Goal: Task Accomplishment & Management: Manage account settings

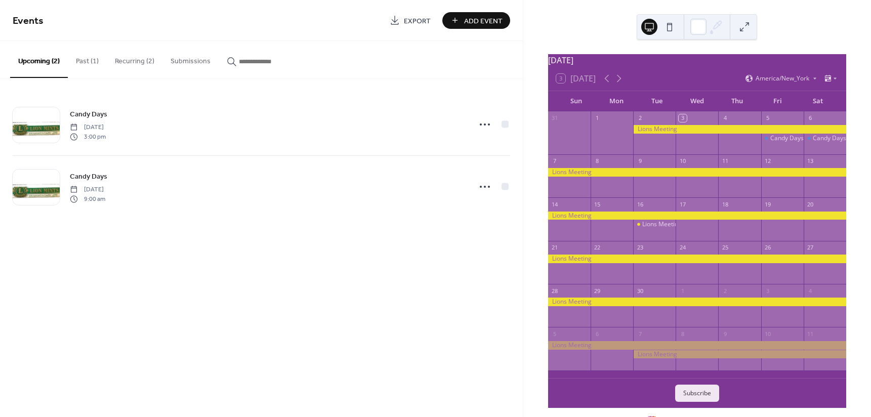
click at [140, 57] on button "Recurring (2)" at bounding box center [135, 59] width 56 height 36
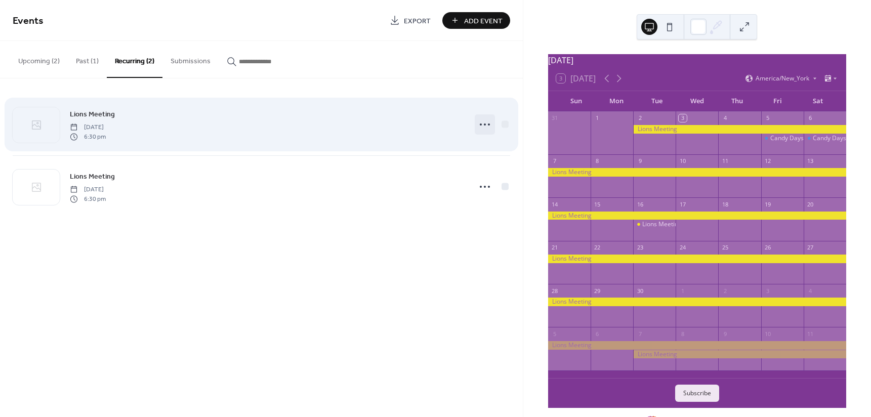
click at [483, 120] on icon at bounding box center [485, 124] width 16 height 16
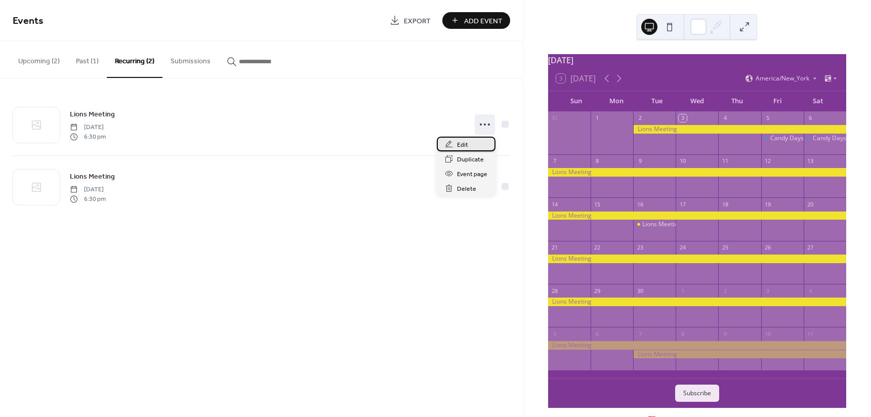
click at [460, 145] on span "Edit" at bounding box center [462, 145] width 11 height 11
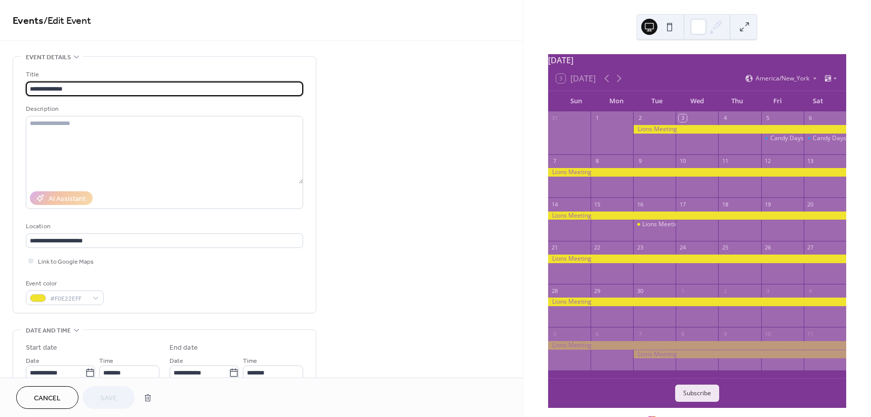
type input "**********"
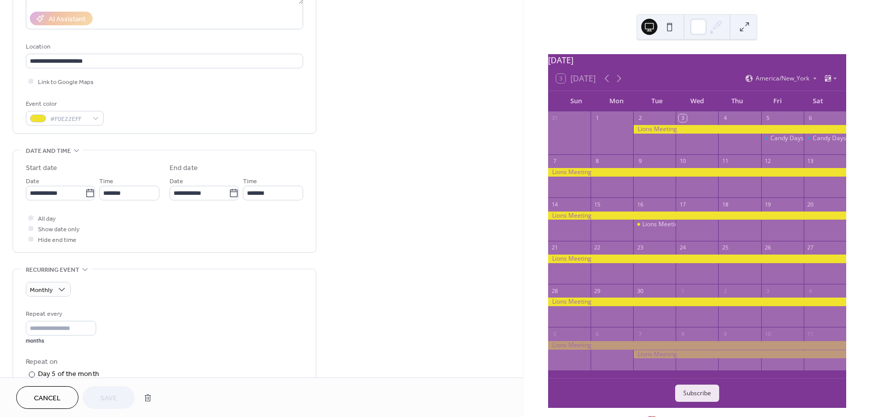
scroll to position [202, 0]
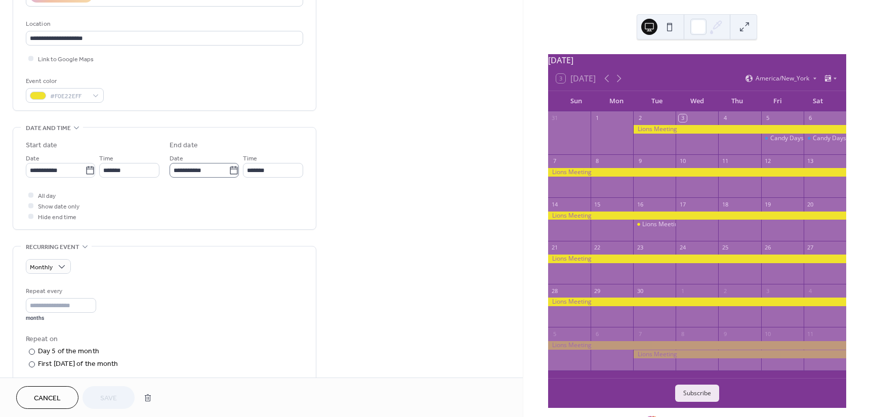
click at [231, 168] on icon at bounding box center [234, 170] width 8 height 8
click at [229, 168] on input "**********" at bounding box center [199, 170] width 59 height 15
click at [183, 194] on span "‹" at bounding box center [181, 194] width 15 height 20
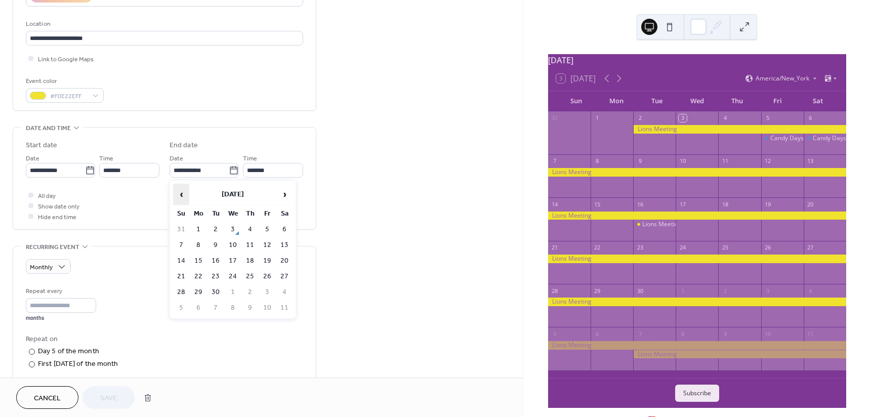
click at [183, 194] on span "‹" at bounding box center [181, 194] width 15 height 20
click at [214, 241] on td "5" at bounding box center [216, 245] width 16 height 15
type input "**********"
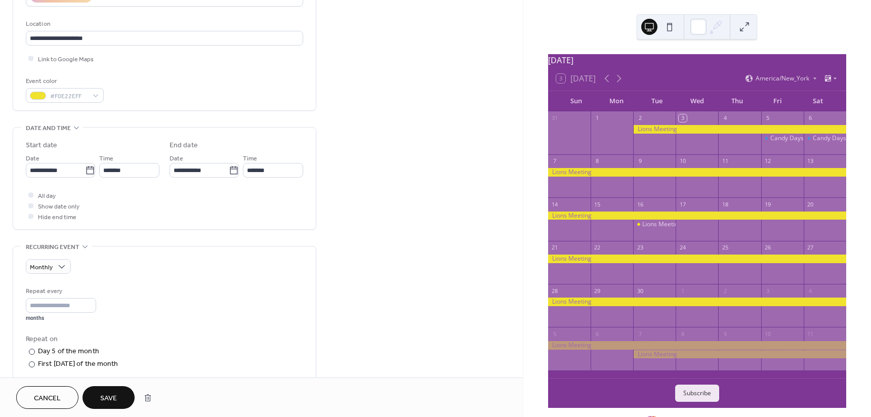
drag, startPoint x: 106, startPoint y: 394, endPoint x: 179, endPoint y: 340, distance: 90.9
click at [106, 395] on span "Save" at bounding box center [108, 398] width 17 height 11
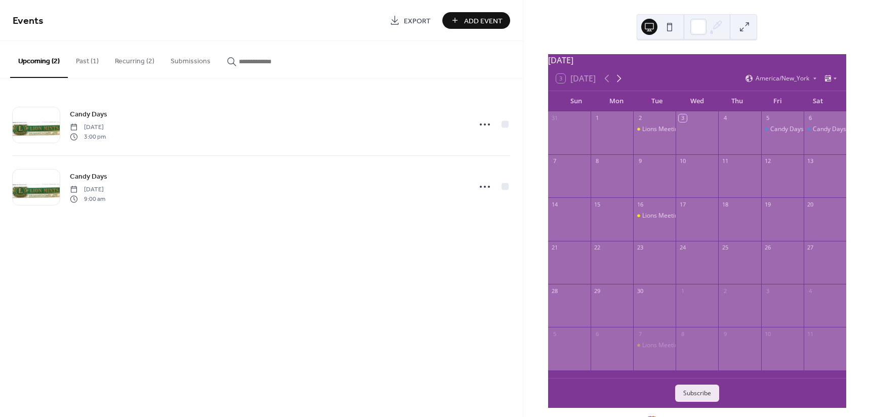
click at [621, 83] on icon at bounding box center [619, 79] width 5 height 8
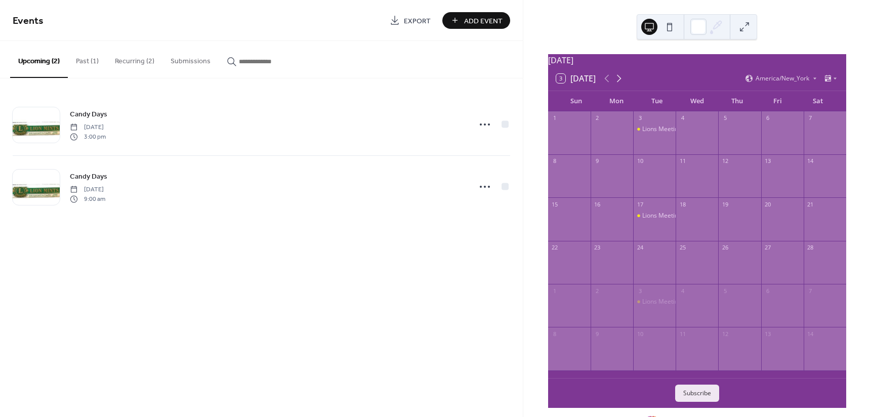
click at [621, 83] on icon at bounding box center [619, 79] width 5 height 8
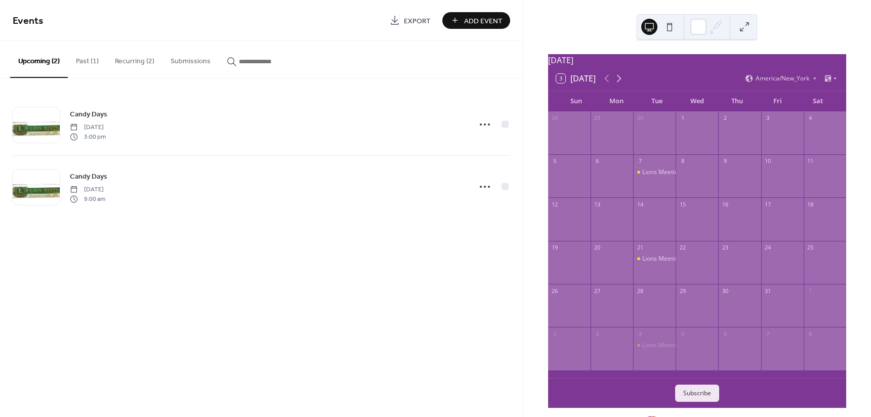
click at [621, 83] on icon at bounding box center [619, 79] width 5 height 8
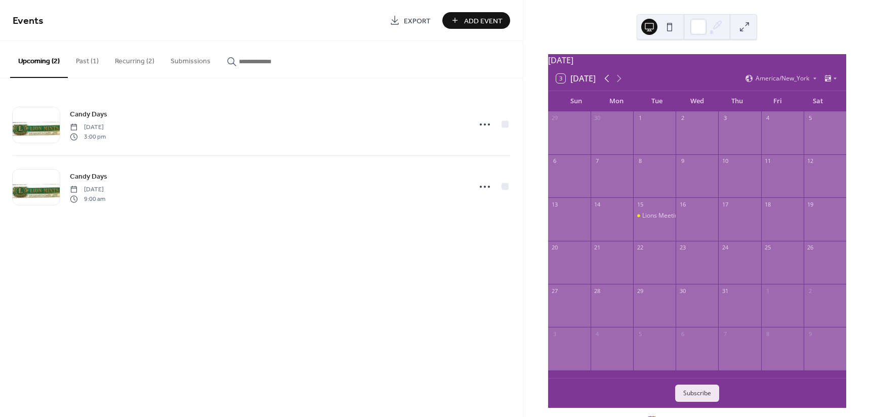
click at [601, 85] on icon at bounding box center [607, 78] width 12 height 12
click at [605, 83] on icon at bounding box center [607, 78] width 12 height 12
click at [618, 84] on icon at bounding box center [619, 78] width 12 height 12
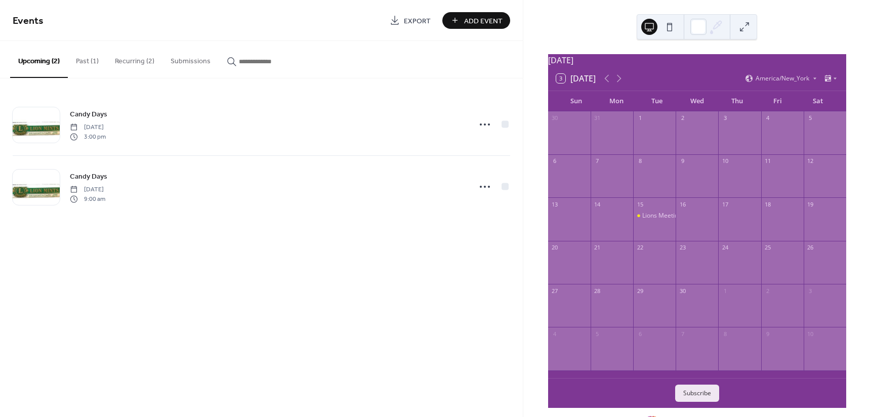
click at [136, 64] on button "Recurring (2)" at bounding box center [135, 59] width 56 height 36
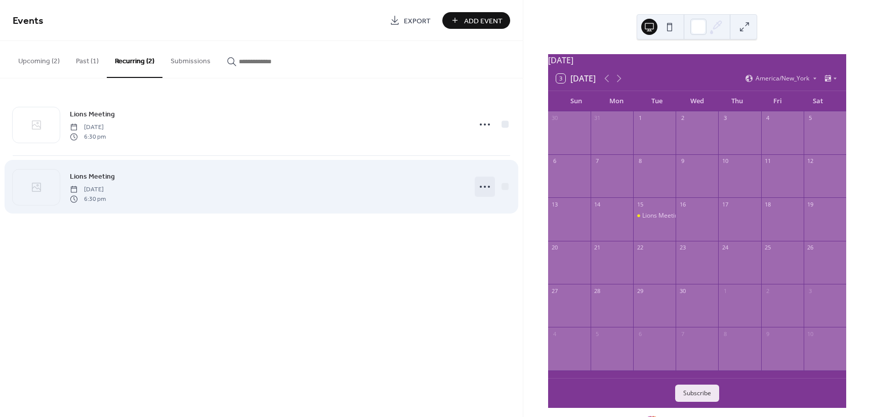
click at [481, 187] on circle at bounding box center [481, 187] width 2 height 2
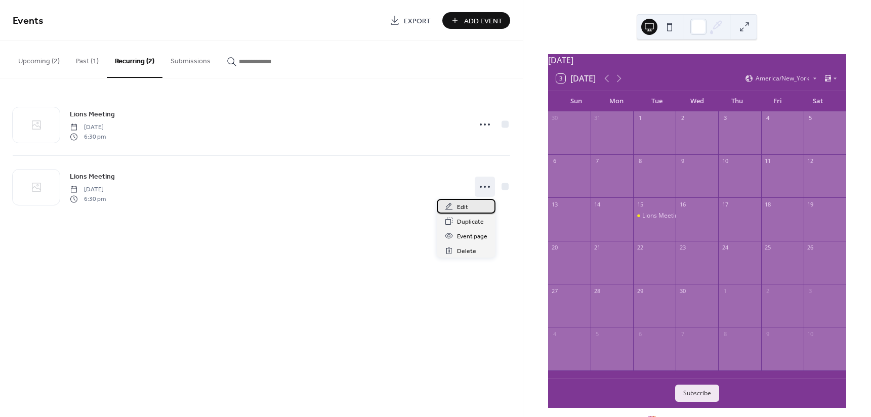
click at [465, 203] on span "Edit" at bounding box center [462, 207] width 11 height 11
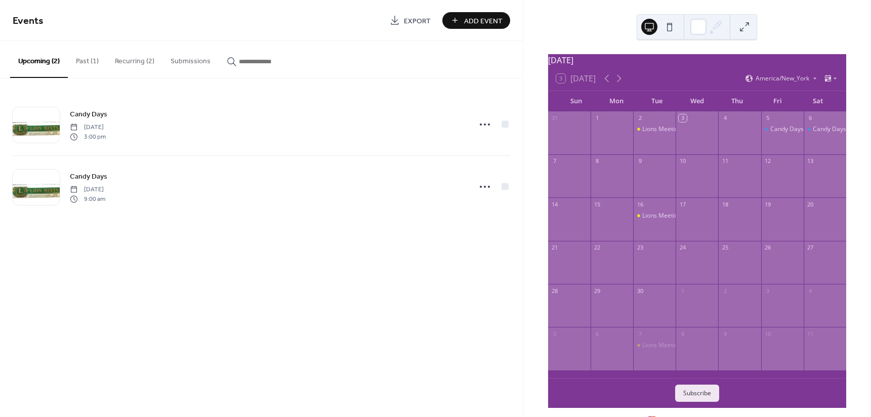
click at [144, 61] on button "Recurring (2)" at bounding box center [135, 59] width 56 height 36
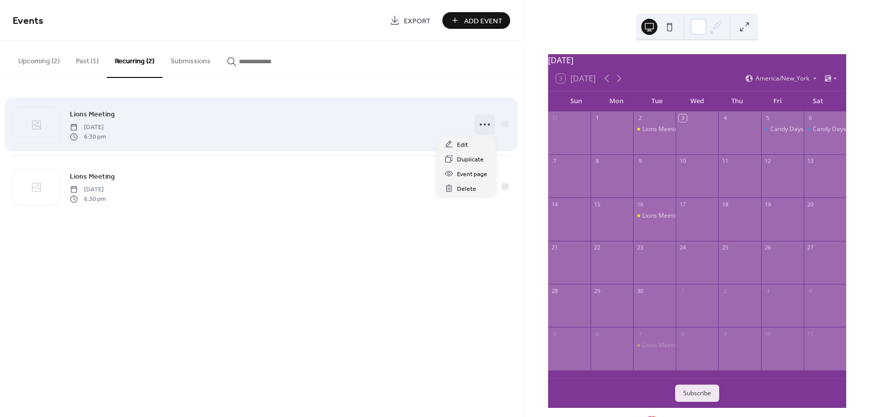
click at [480, 125] on circle at bounding box center [481, 125] width 2 height 2
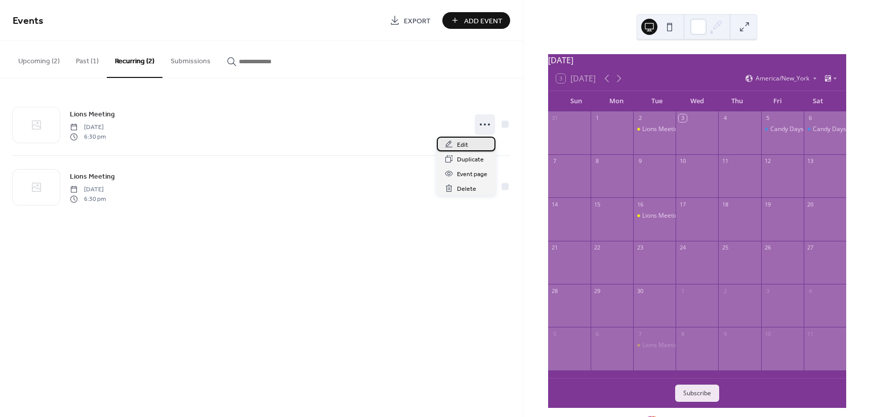
click at [459, 140] on span "Edit" at bounding box center [462, 145] width 11 height 11
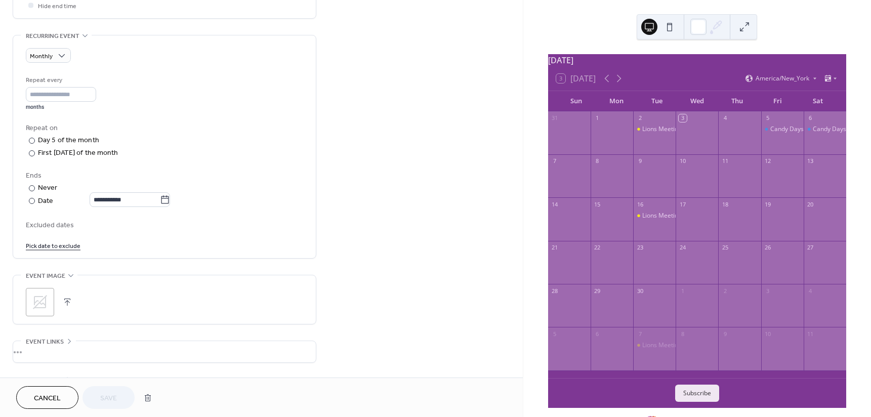
scroll to position [456, 0]
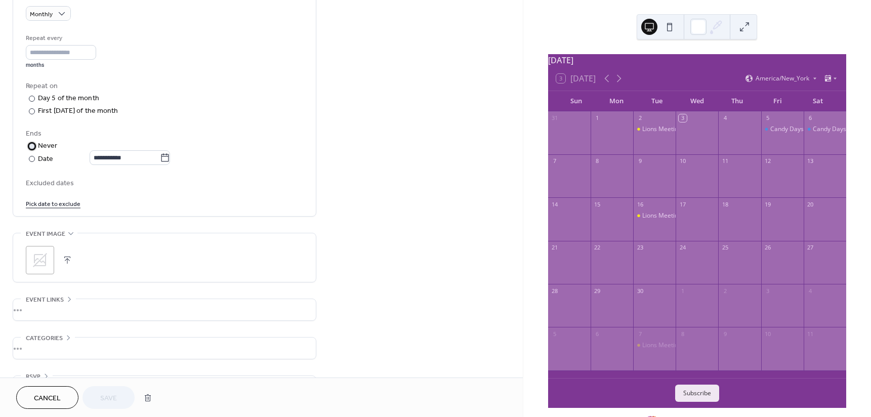
click at [33, 144] on div at bounding box center [32, 146] width 6 height 6
drag, startPoint x: 109, startPoint y: 398, endPoint x: 188, endPoint y: 290, distance: 133.6
click at [110, 398] on span "Save" at bounding box center [108, 398] width 17 height 11
